Goal: Navigation & Orientation: Find specific page/section

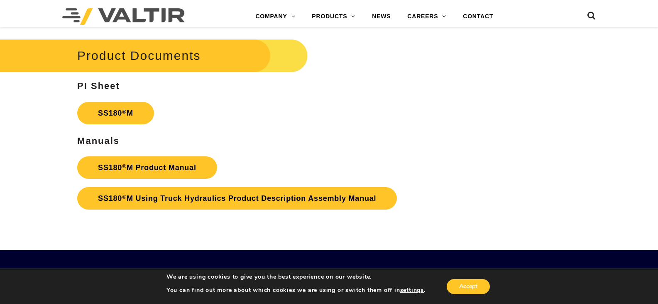
scroll to position [2616, 0]
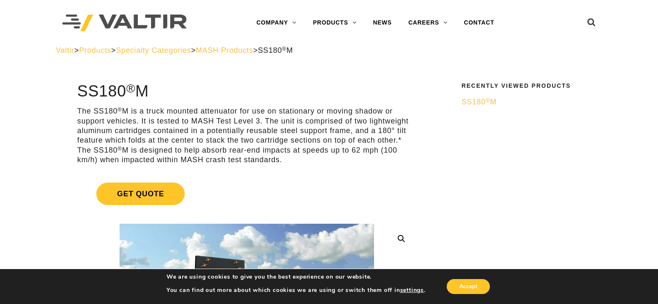
click at [107, 49] on span "Products" at bounding box center [95, 50] width 32 height 8
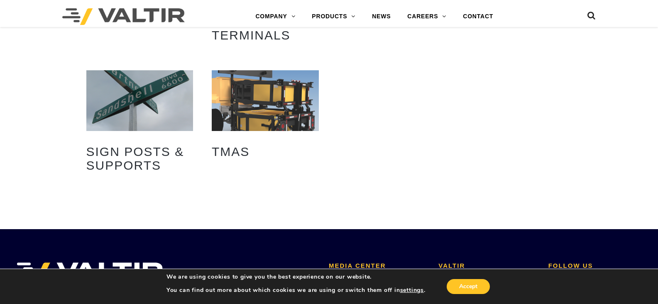
scroll to position [249, 0]
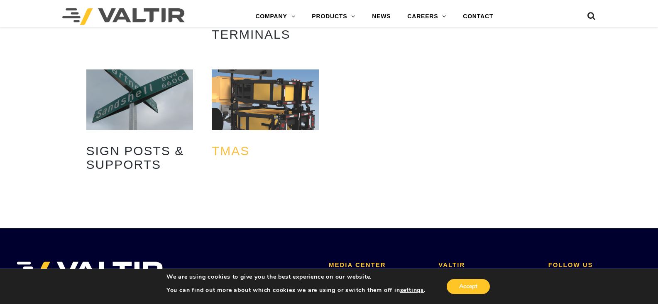
click at [245, 149] on h2 "TMAs (12)" at bounding box center [265, 150] width 107 height 26
